Goal: Task Accomplishment & Management: Use online tool/utility

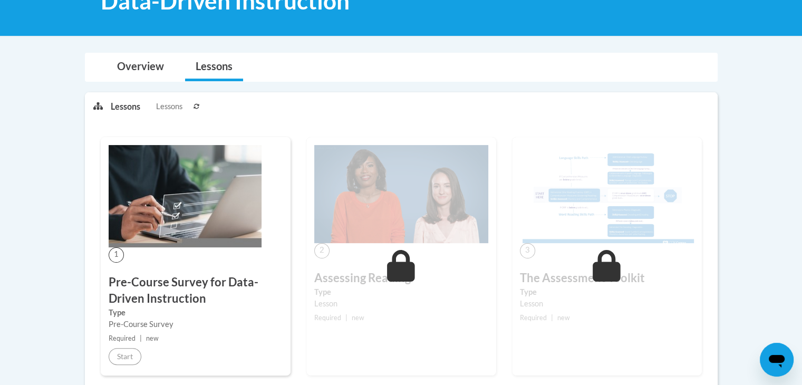
scroll to position [183, 0]
click at [373, 186] on img at bounding box center [401, 194] width 174 height 98
click at [182, 243] on img at bounding box center [185, 196] width 153 height 102
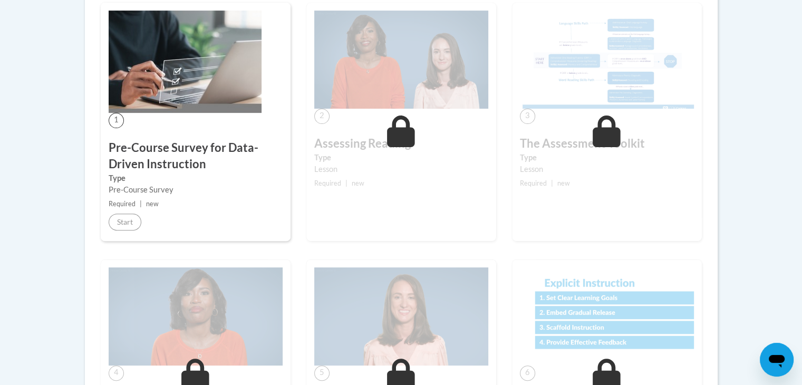
scroll to position [316, 0]
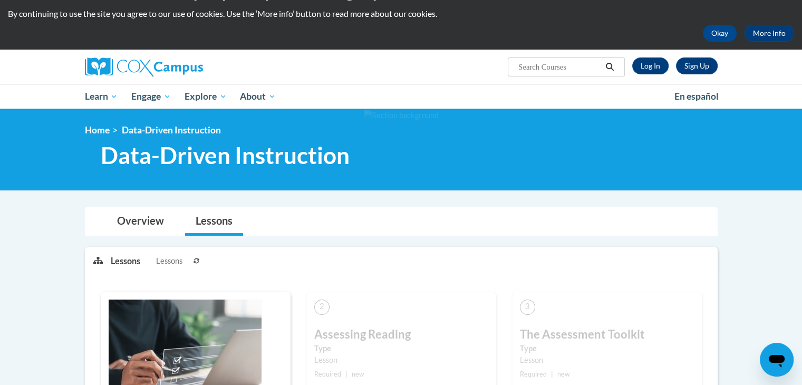
scroll to position [28, 0]
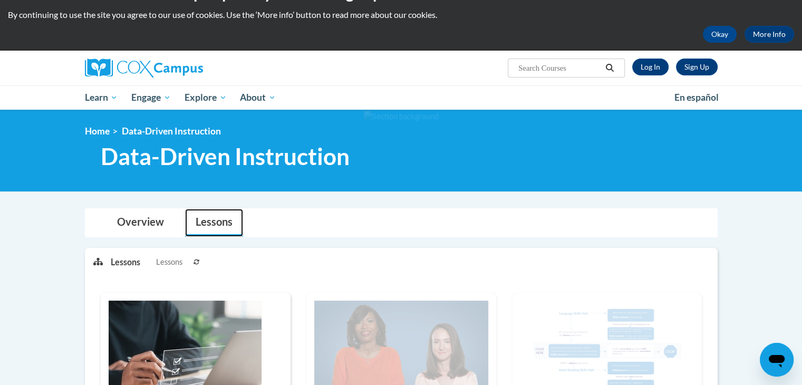
click at [207, 228] on link "Lessons" at bounding box center [214, 223] width 58 height 28
click at [642, 69] on link "Log In" at bounding box center [650, 67] width 36 height 17
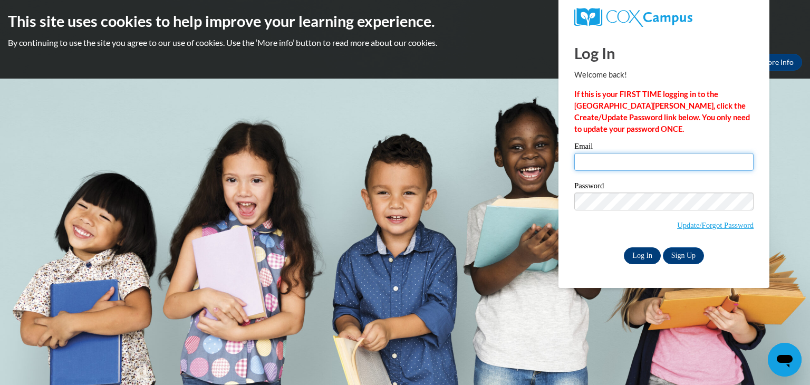
type input "[EMAIL_ADDRESS][DOMAIN_NAME]"
click at [646, 257] on input "Log In" at bounding box center [642, 255] width 37 height 17
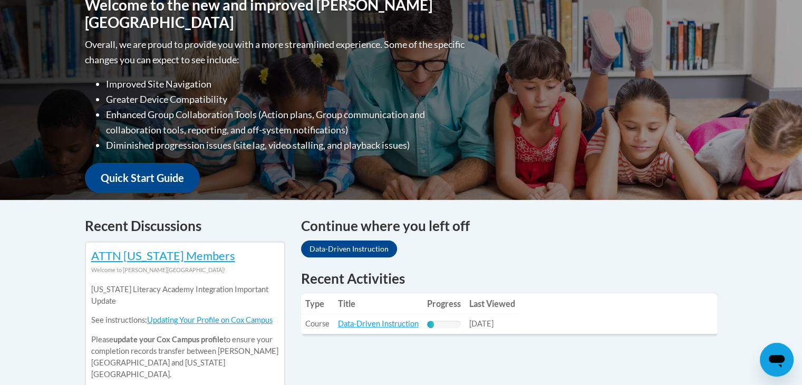
scroll to position [245, 0]
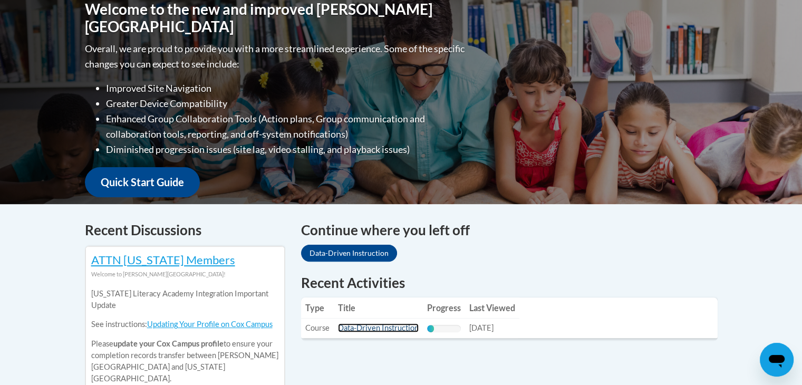
click at [391, 331] on link "Data-Driven Instruction" at bounding box center [378, 327] width 81 height 9
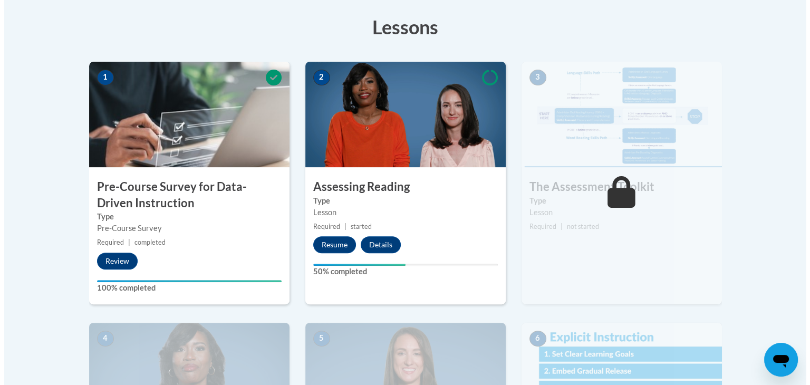
scroll to position [293, 0]
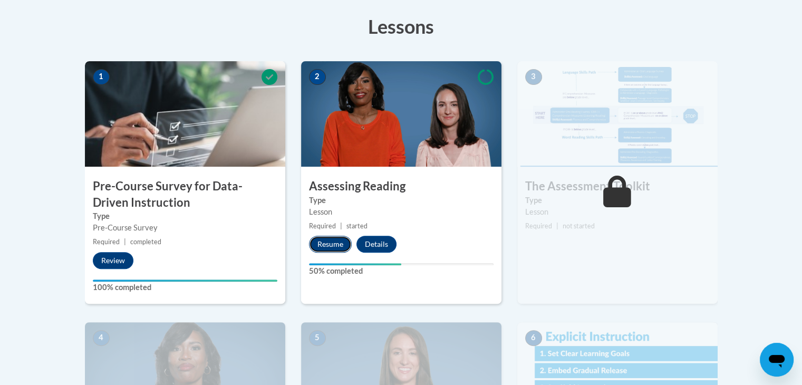
click at [334, 244] on button "Resume" at bounding box center [330, 244] width 43 height 17
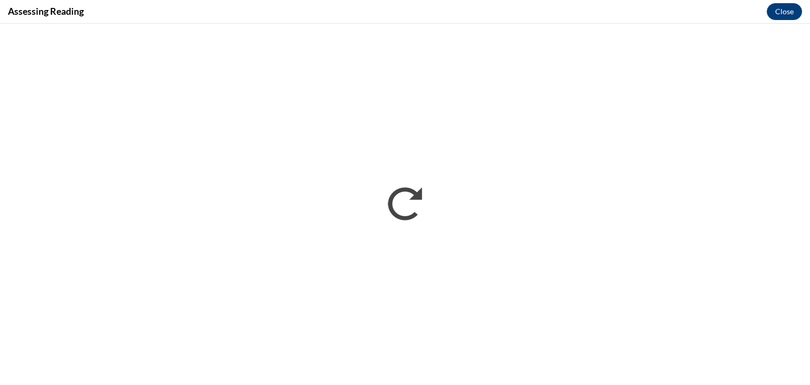
scroll to position [0, 0]
